Goal: Book appointment/travel/reservation

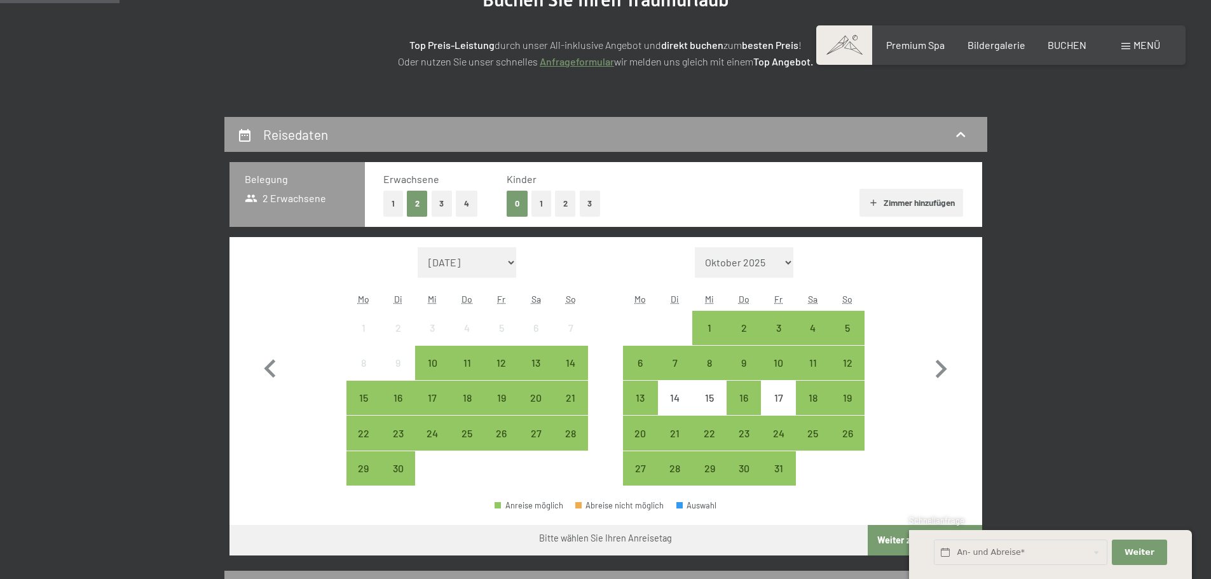
scroll to position [254, 0]
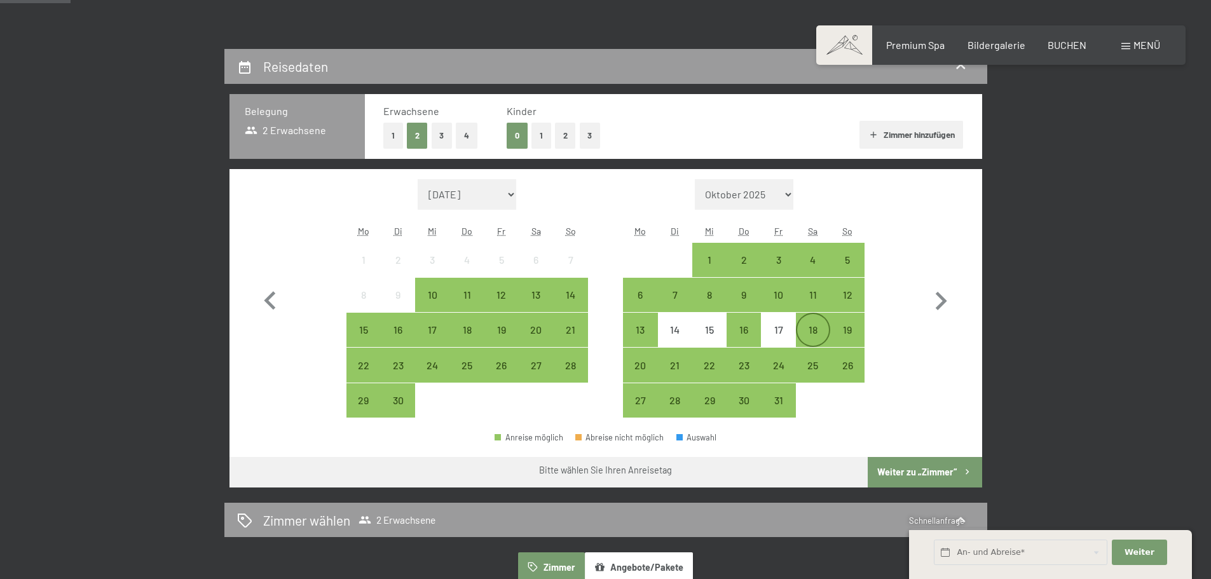
click at [816, 329] on div "18" at bounding box center [813, 341] width 32 height 32
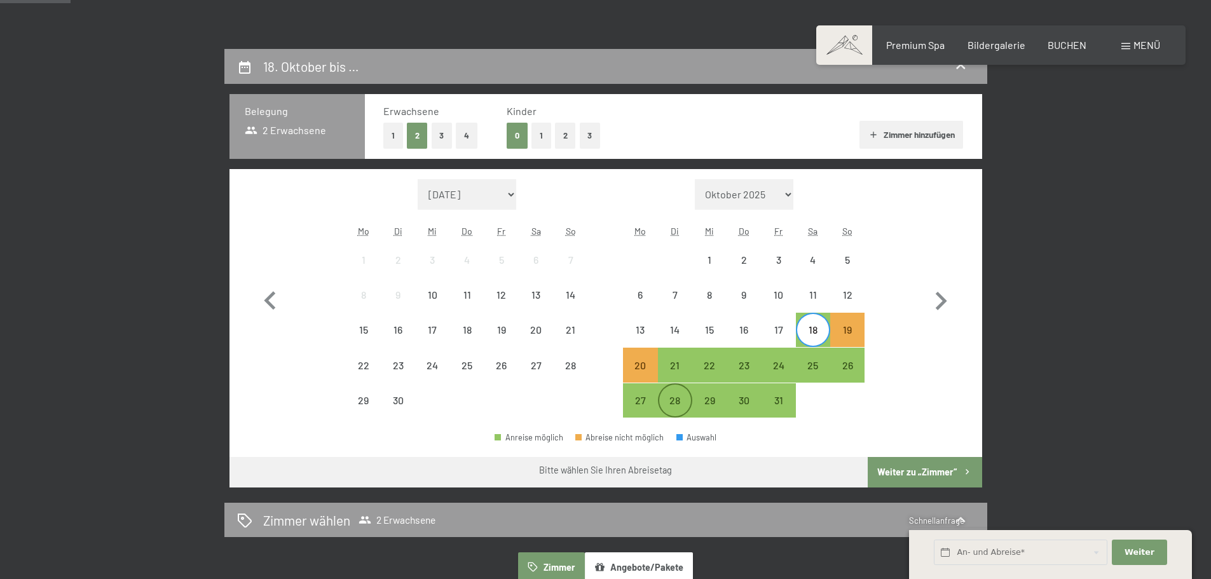
click at [679, 404] on div "28" at bounding box center [675, 411] width 32 height 32
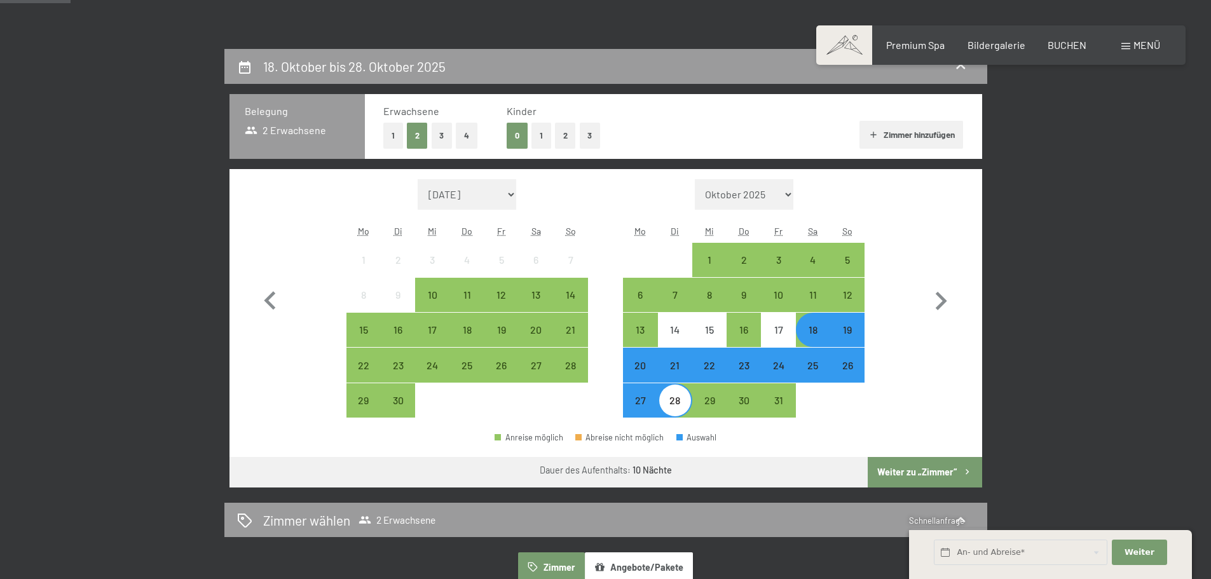
click at [908, 471] on button "Weiter zu „Zimmer“" at bounding box center [925, 472] width 114 height 31
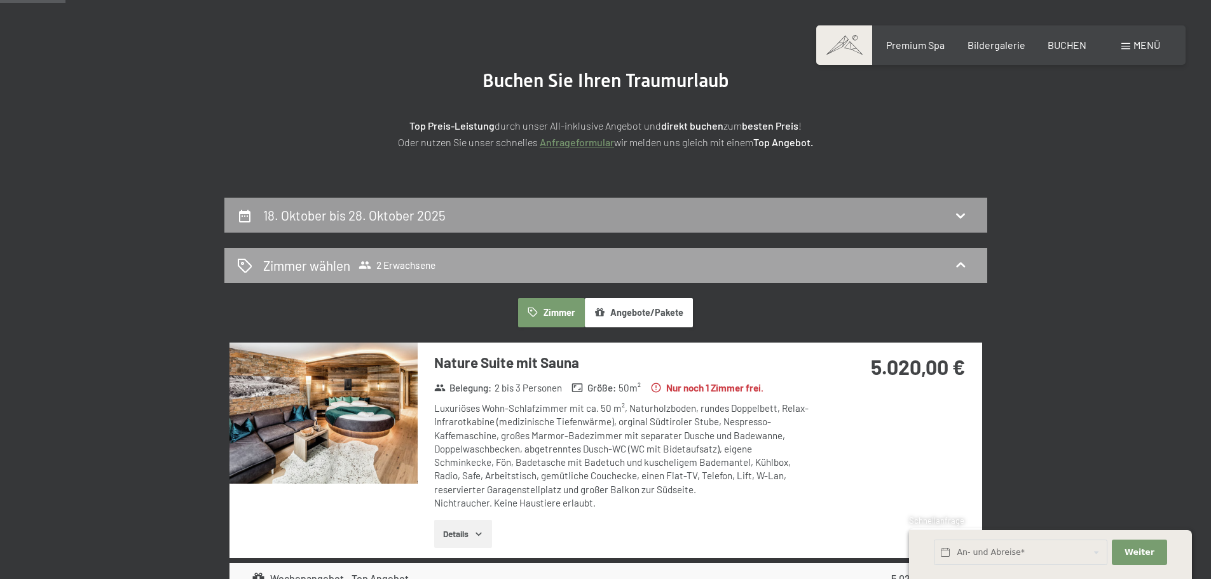
scroll to position [0, 0]
